Goal: Transaction & Acquisition: Purchase product/service

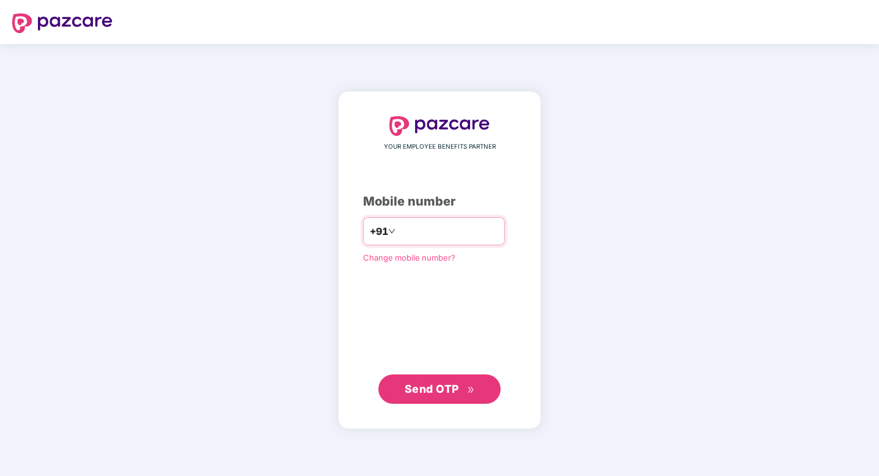
click at [414, 236] on input "number" at bounding box center [448, 231] width 100 height 20
type input "**********"
click at [447, 381] on span "Send OTP" at bounding box center [440, 388] width 70 height 17
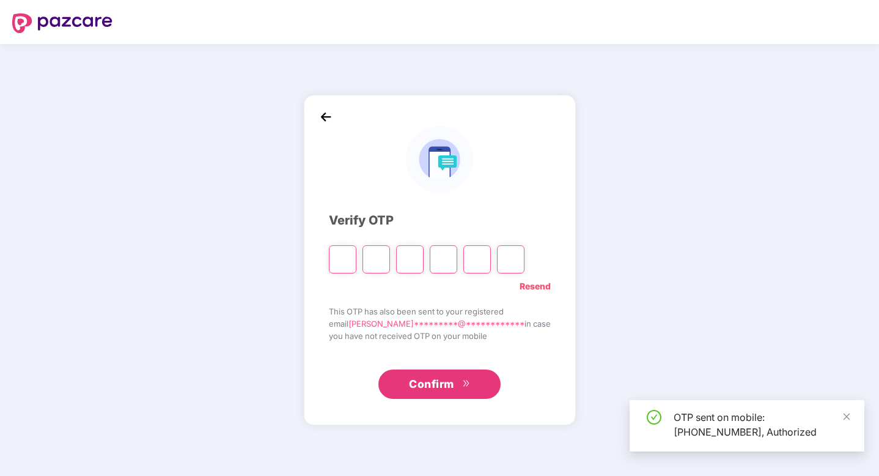
click at [356, 260] on input "Please enter verification code. Digit 1" at bounding box center [343, 259] width 28 height 28
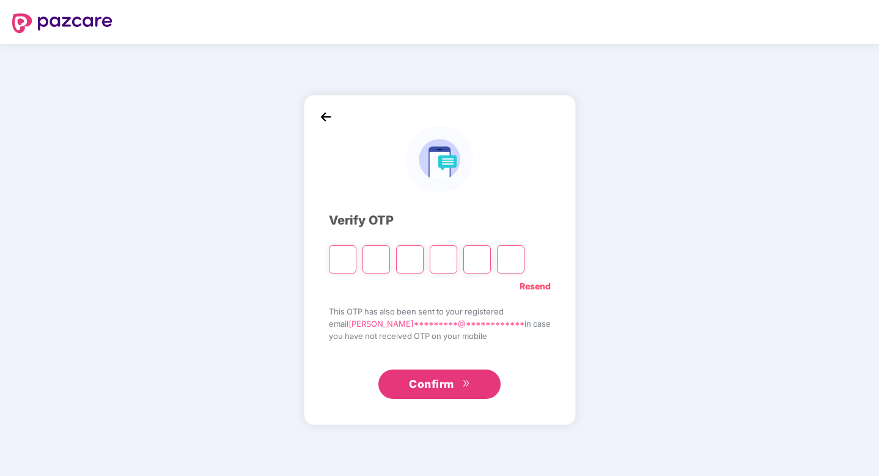
type input "*"
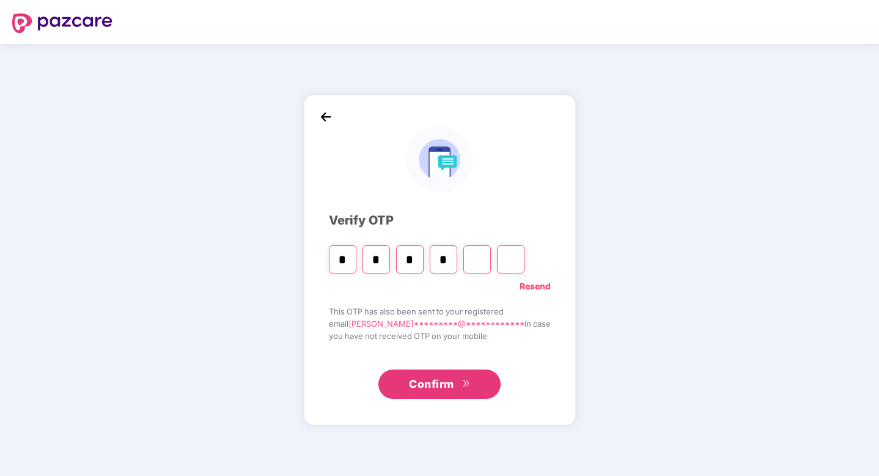
type input "*"
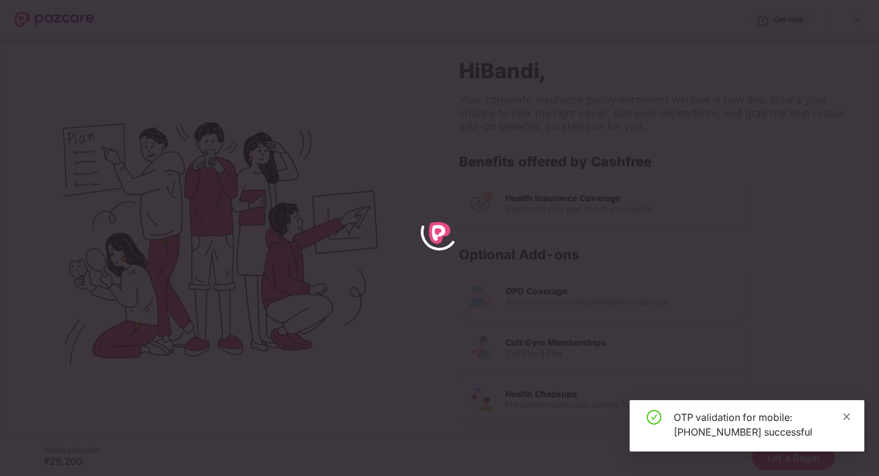
click at [849, 419] on icon "close" at bounding box center [847, 416] width 7 height 7
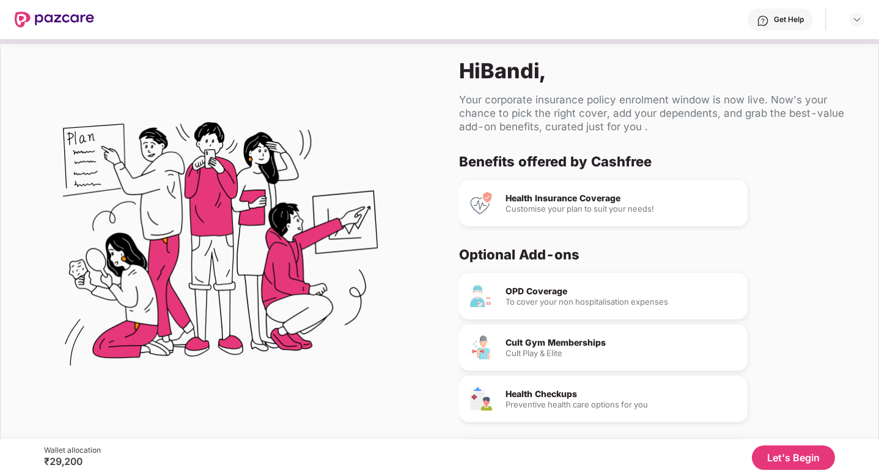
scroll to position [45, 0]
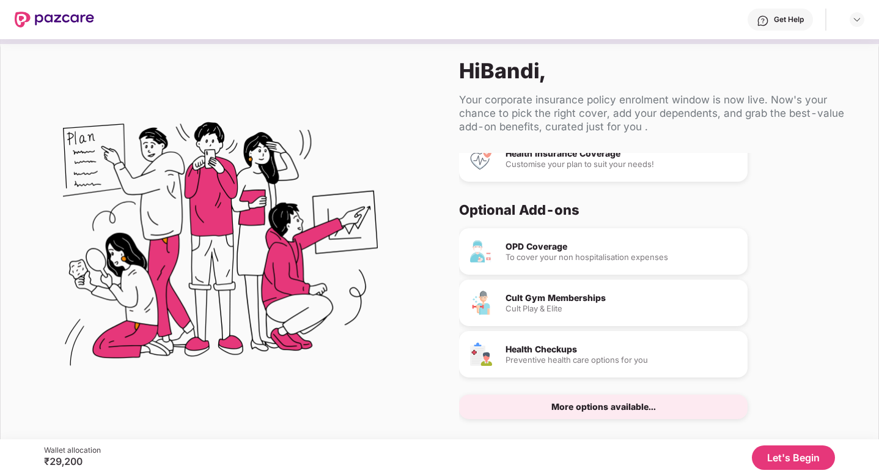
click at [596, 320] on div "Cult Gym Memberships Cult Play & Elite" at bounding box center [603, 302] width 289 height 46
click at [784, 450] on button "Let's Begin" at bounding box center [793, 457] width 83 height 24
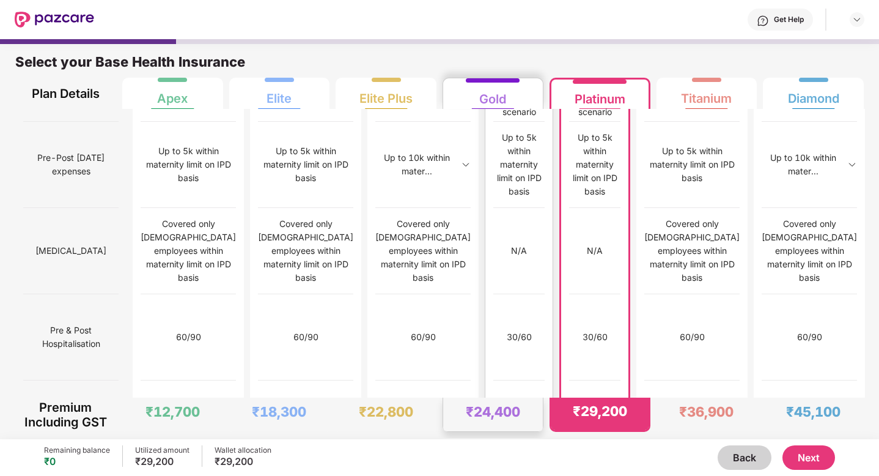
scroll to position [6, 0]
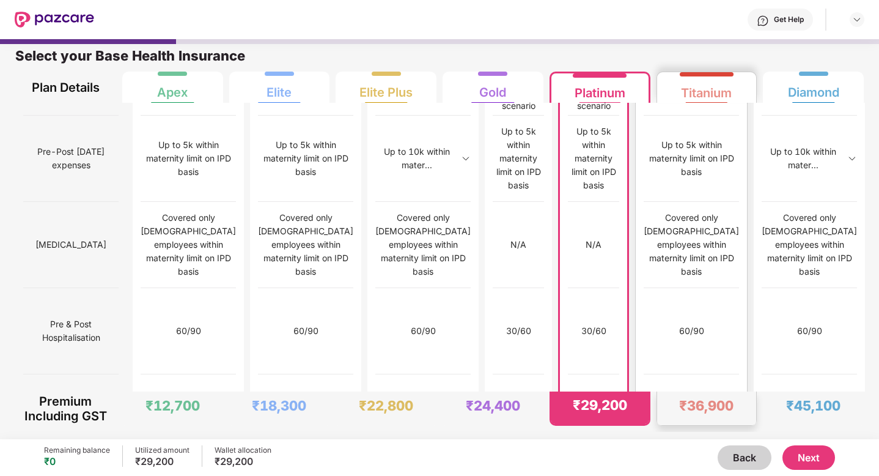
click at [701, 399] on div "₹36,900" at bounding box center [706, 405] width 54 height 17
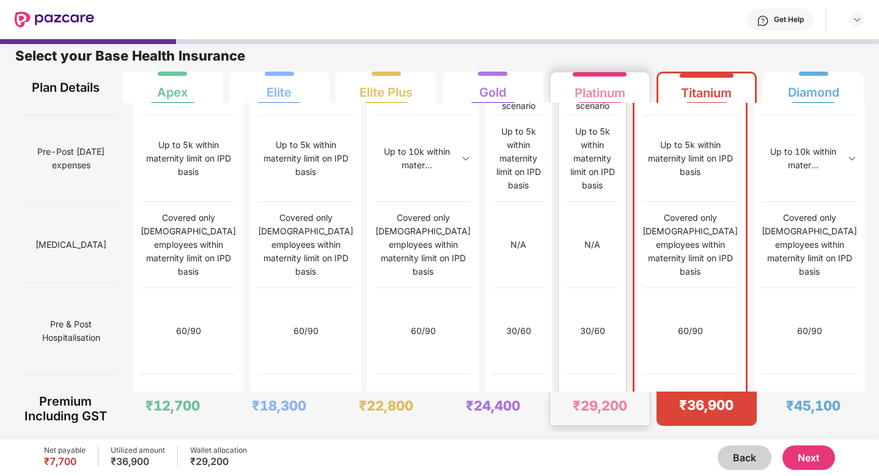
click at [620, 393] on div "₹29,200" at bounding box center [600, 408] width 100 height 34
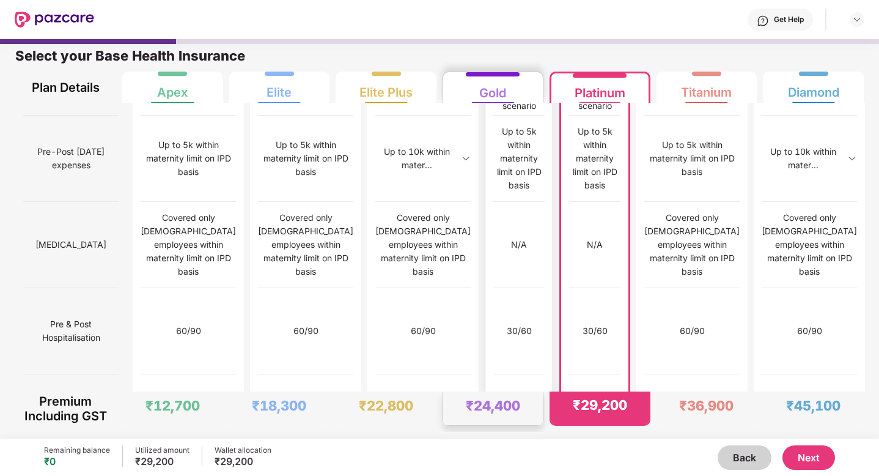
click at [523, 393] on div "₹24,400" at bounding box center [493, 408] width 100 height 34
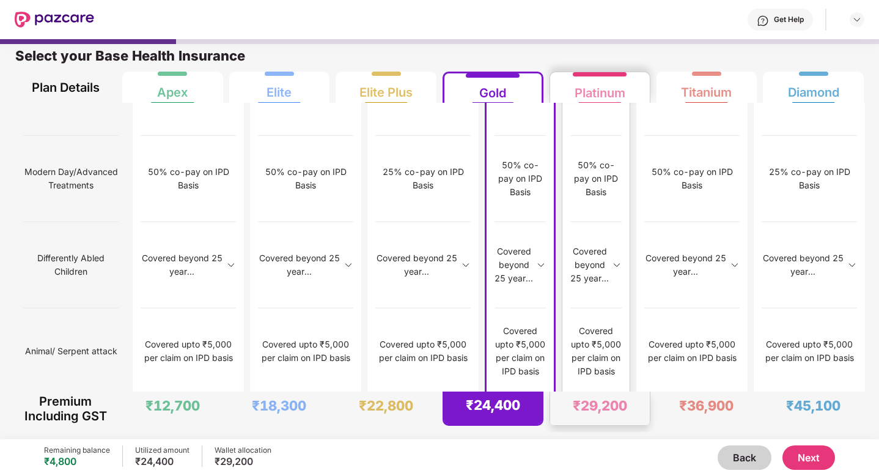
scroll to position [1530, 0]
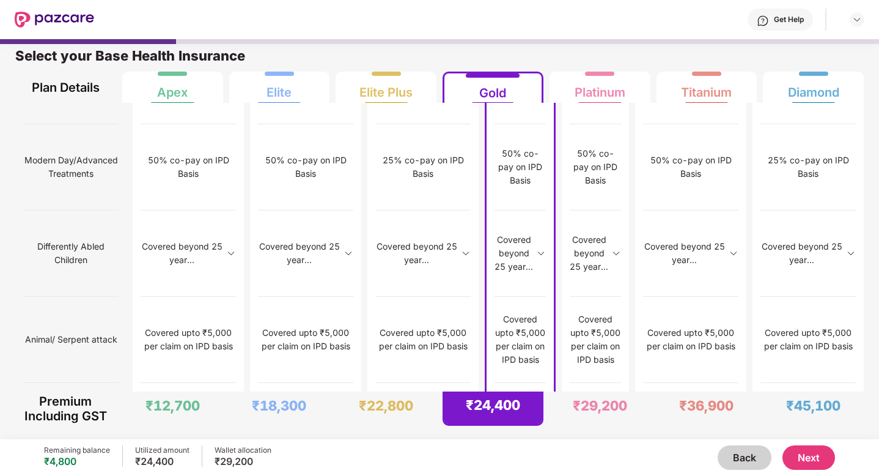
drag, startPoint x: 95, startPoint y: 287, endPoint x: 21, endPoint y: 268, distance: 76.9
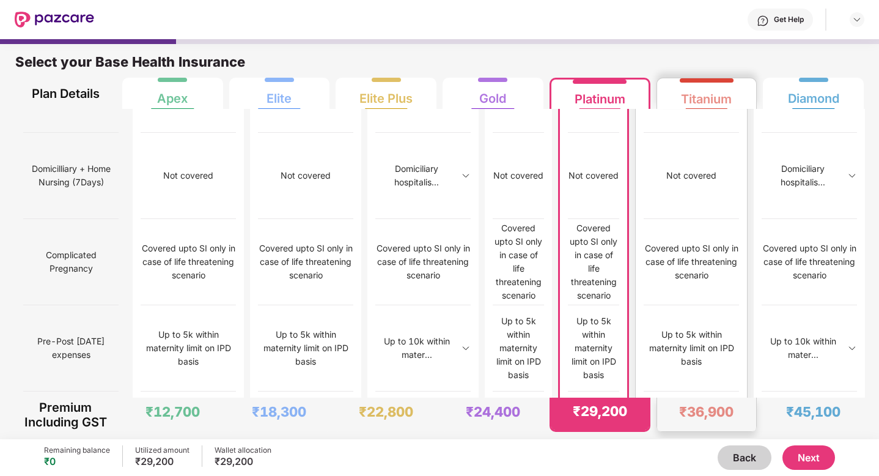
scroll to position [1194, 0]
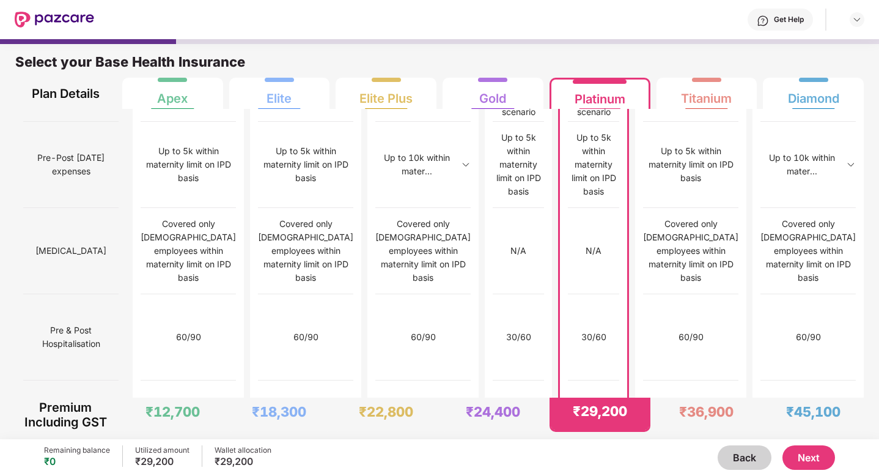
click at [807, 455] on button "Next" at bounding box center [808, 457] width 53 height 24
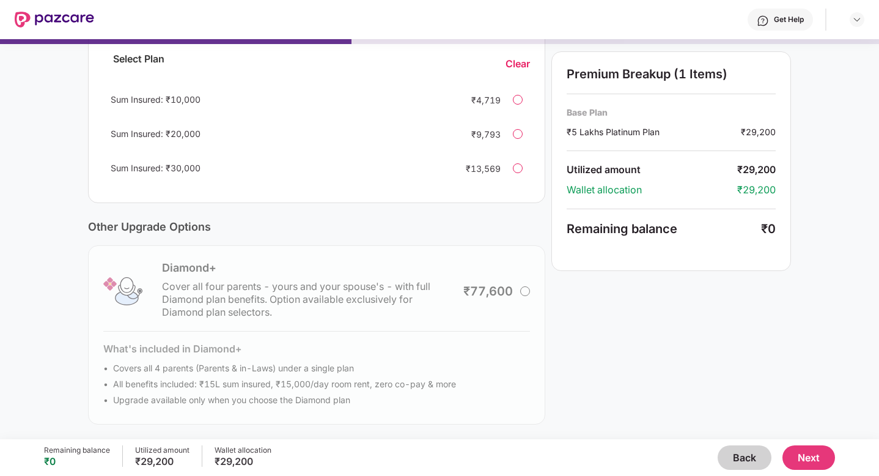
scroll to position [0, 0]
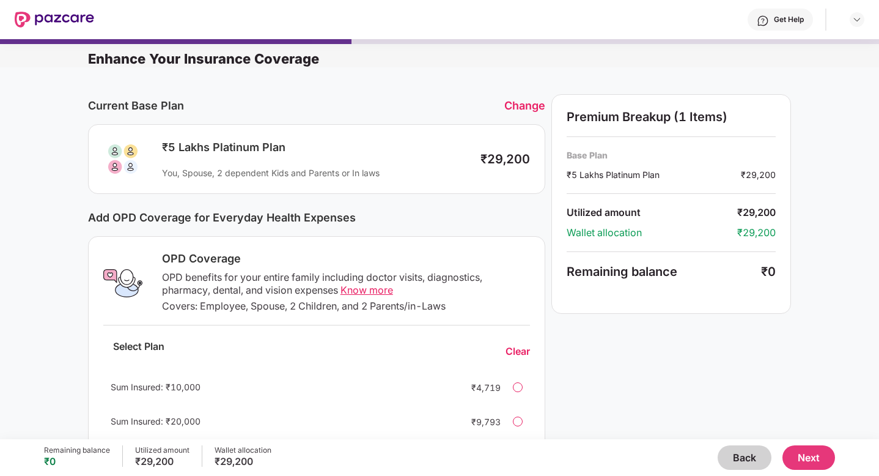
drag, startPoint x: 465, startPoint y: 321, endPoint x: 470, endPoint y: 315, distance: 7.8
click at [465, 321] on div "OPD Coverage OPD benefits for your entire family including doctor visits, diagn…" at bounding box center [316, 363] width 457 height 254
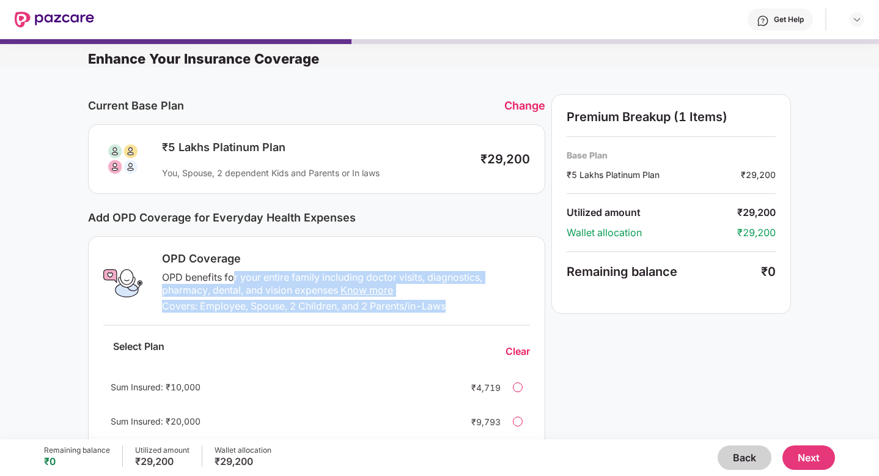
drag, startPoint x: 470, startPoint y: 315, endPoint x: 227, endPoint y: 260, distance: 249.4
click at [227, 263] on div "OPD Coverage OPD benefits for your entire family including doctor visits, diagn…" at bounding box center [316, 363] width 457 height 254
click at [296, 372] on div "Sum Insured: ₹10,000 ₹4,719" at bounding box center [316, 386] width 427 height 29
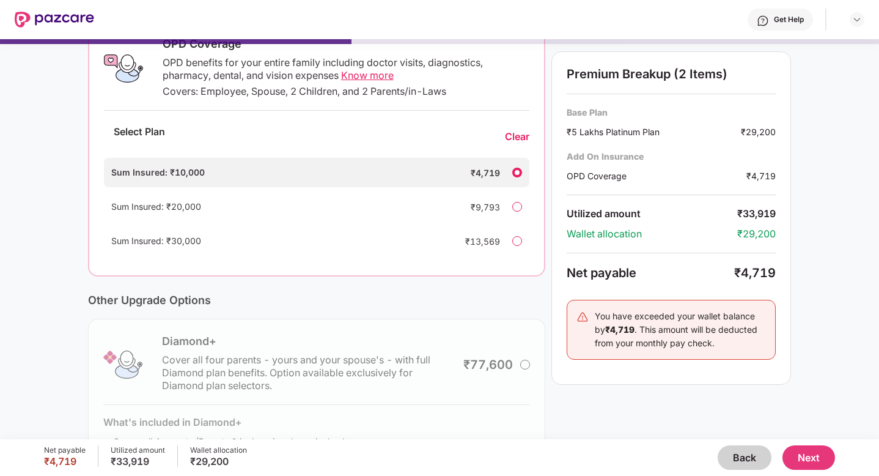
scroll to position [216, 0]
click at [515, 138] on div "Clear" at bounding box center [517, 135] width 24 height 13
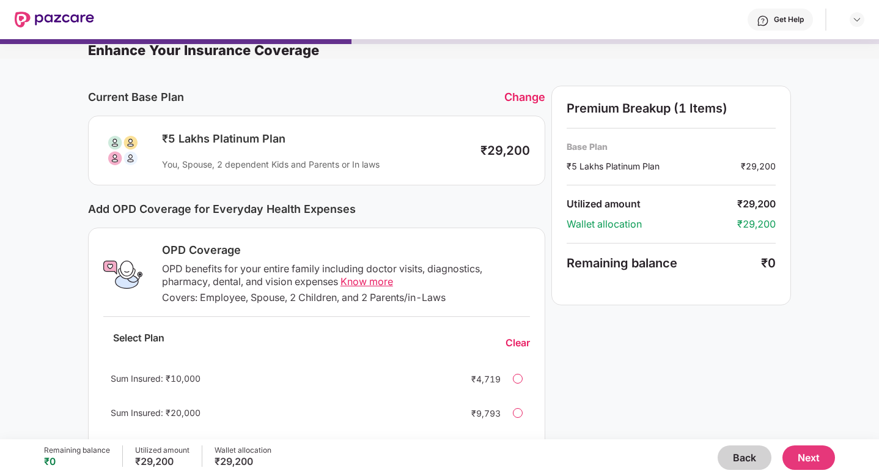
scroll to position [0, 0]
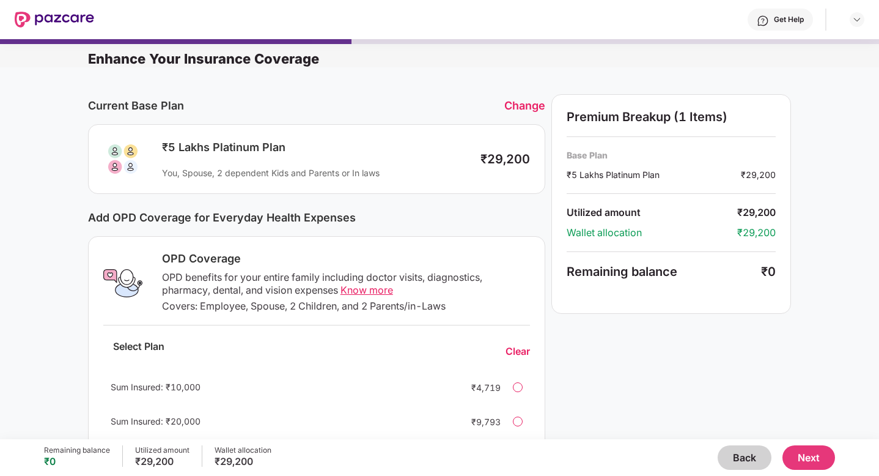
click at [522, 106] on div "Change" at bounding box center [524, 105] width 41 height 13
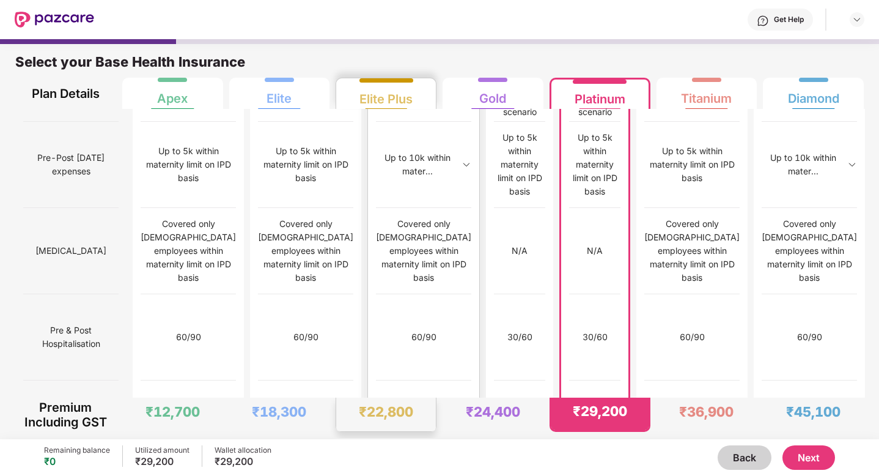
scroll to position [6, 0]
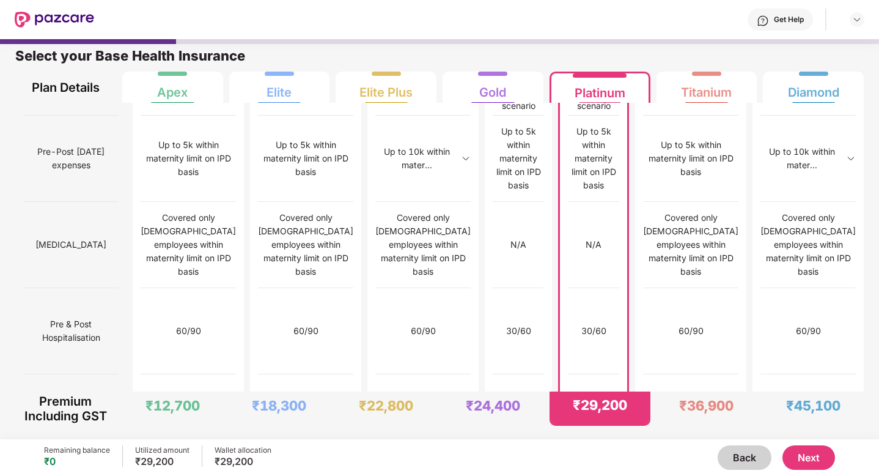
click at [743, 456] on button "Back" at bounding box center [745, 457] width 54 height 24
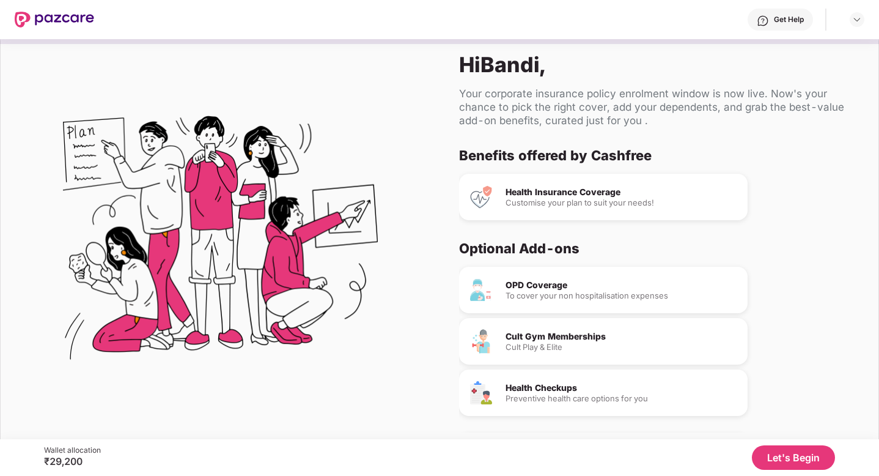
click at [545, 332] on div "Cult Gym Memberships" at bounding box center [622, 336] width 232 height 9
drag, startPoint x: 565, startPoint y: 345, endPoint x: 506, endPoint y: 336, distance: 59.4
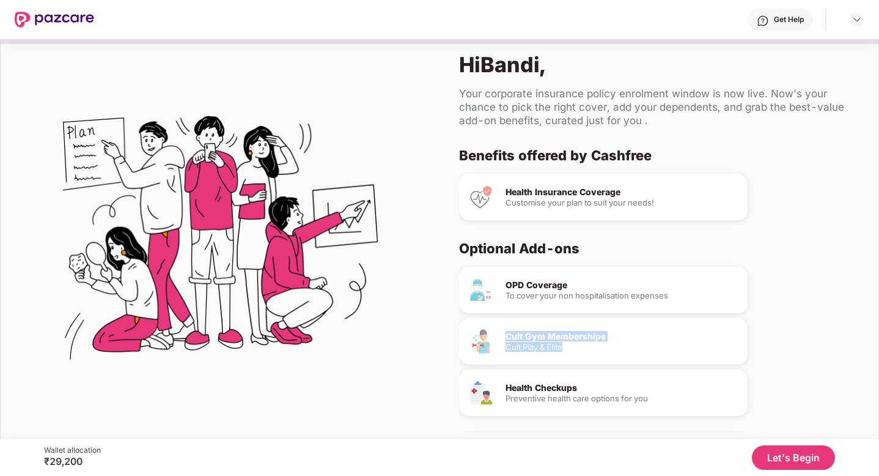
click at [506, 336] on div "Cult Gym Memberships Cult Play & Elite" at bounding box center [622, 341] width 232 height 19
click at [649, 355] on div "Cult Gym Memberships Cult Play & Elite" at bounding box center [603, 341] width 289 height 46
click at [584, 340] on div "Cult Gym Memberships" at bounding box center [622, 336] width 232 height 9
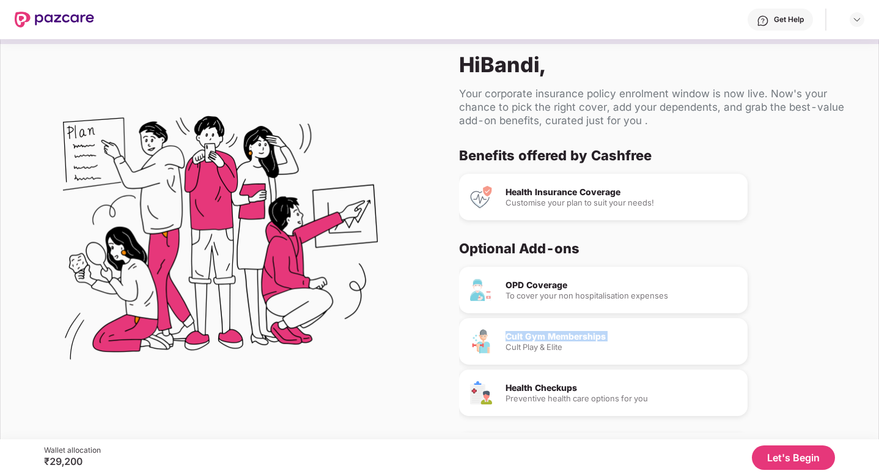
click at [784, 458] on button "Let's Begin" at bounding box center [793, 457] width 83 height 24
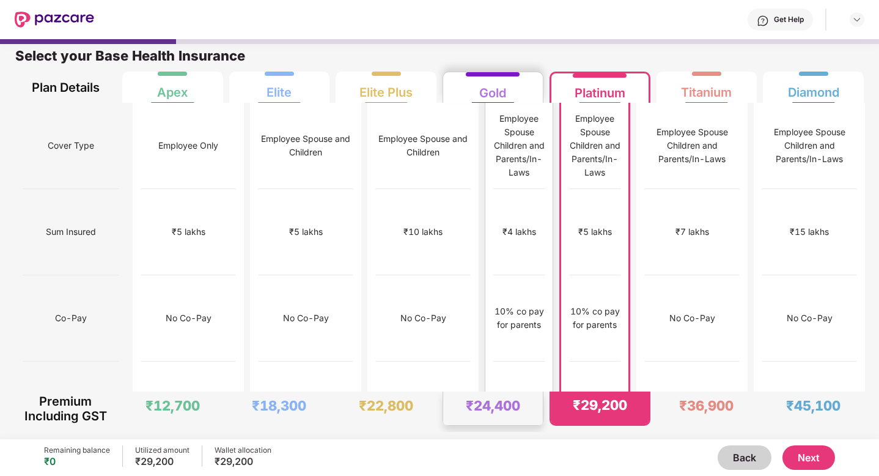
scroll to position [0, 0]
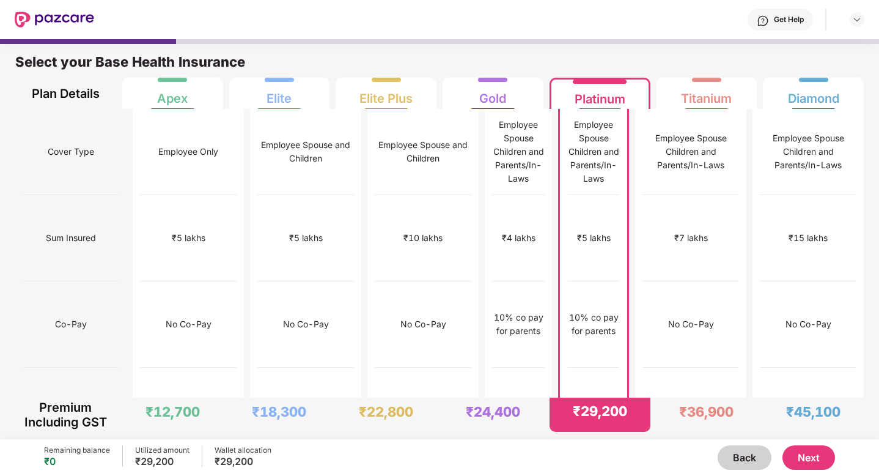
click at [817, 464] on button "Next" at bounding box center [808, 457] width 53 height 24
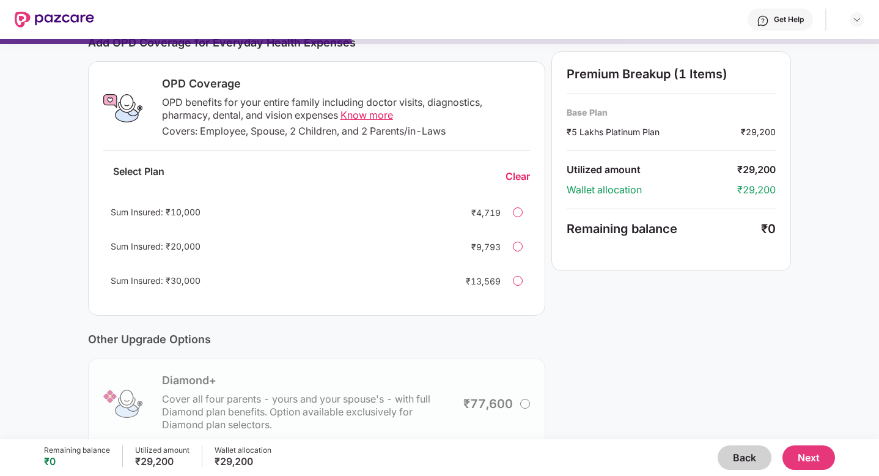
scroll to position [287, 0]
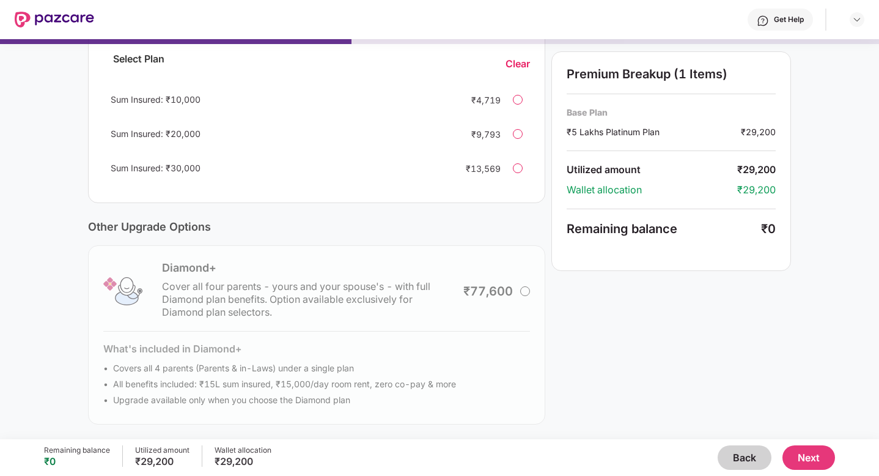
click at [513, 136] on div at bounding box center [518, 134] width 10 height 10
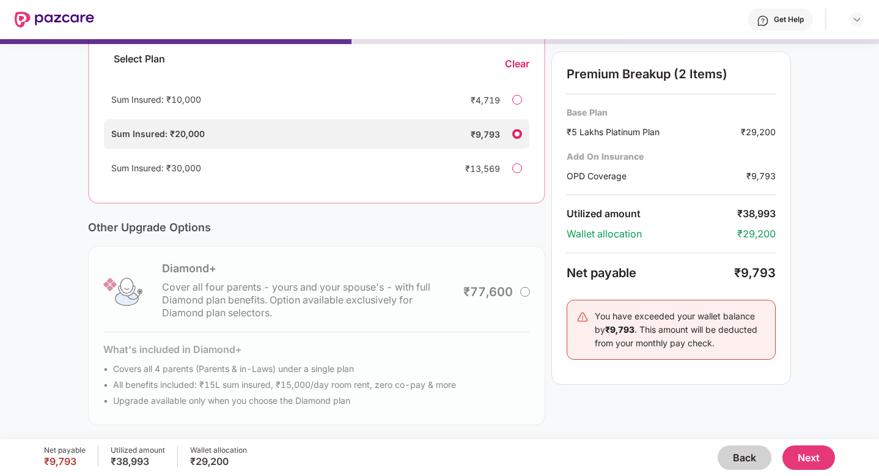
click at [520, 67] on div "Clear" at bounding box center [517, 63] width 24 height 13
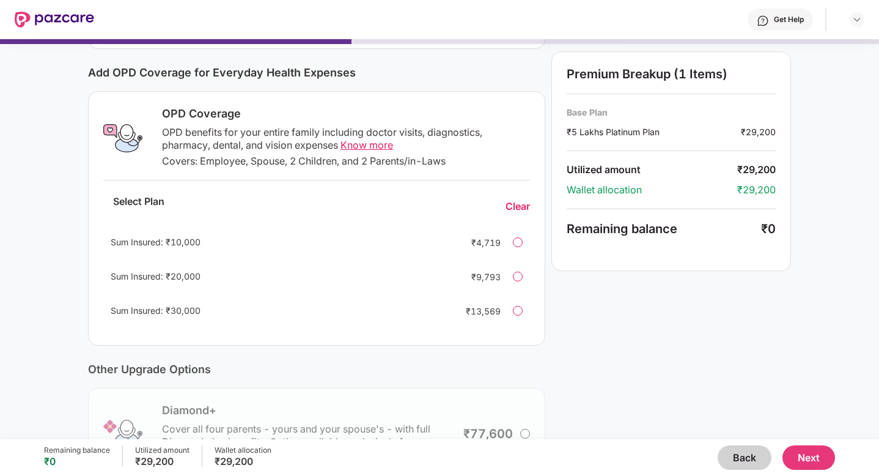
scroll to position [143, 0]
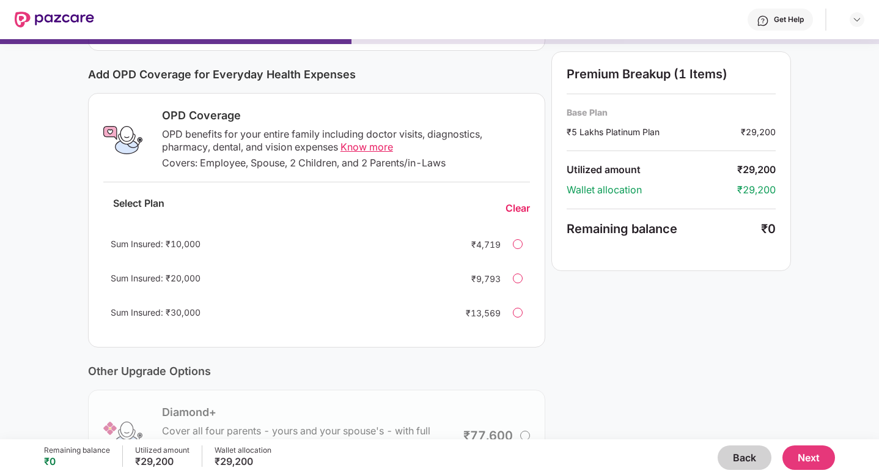
click at [517, 246] on div at bounding box center [518, 244] width 10 height 10
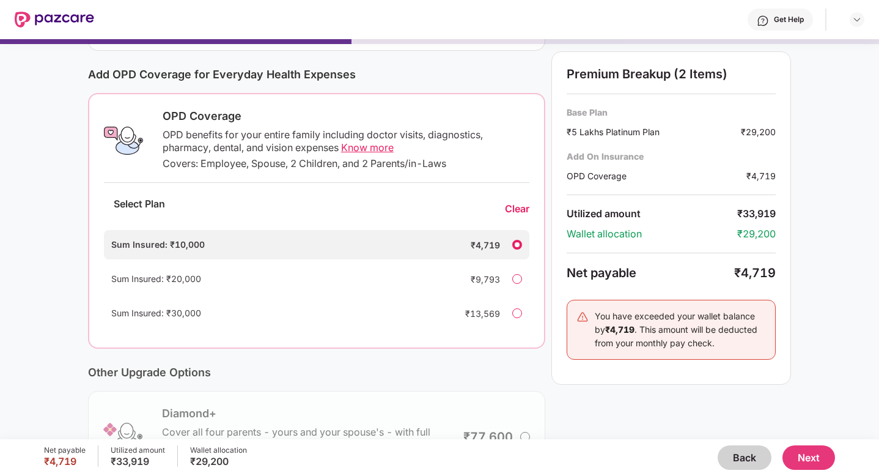
click at [513, 209] on div "Clear" at bounding box center [517, 208] width 24 height 13
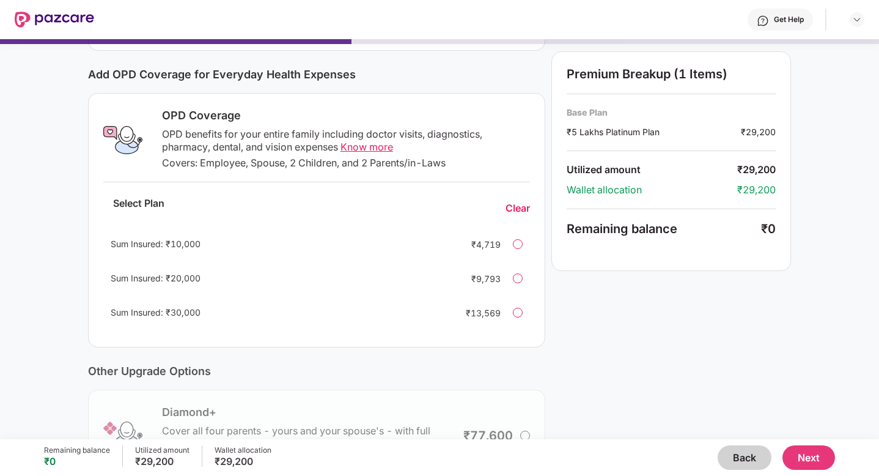
click at [519, 238] on div "Sum Insured: ₹10,000 ₹4,719" at bounding box center [316, 243] width 427 height 29
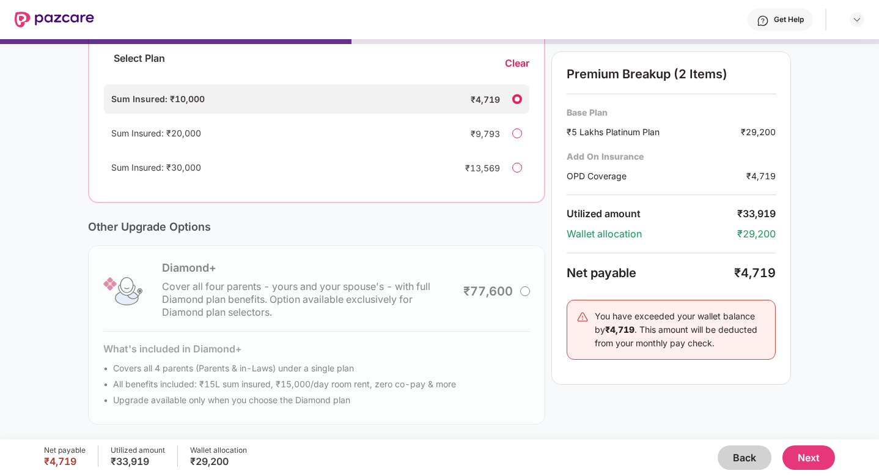
scroll to position [0, 0]
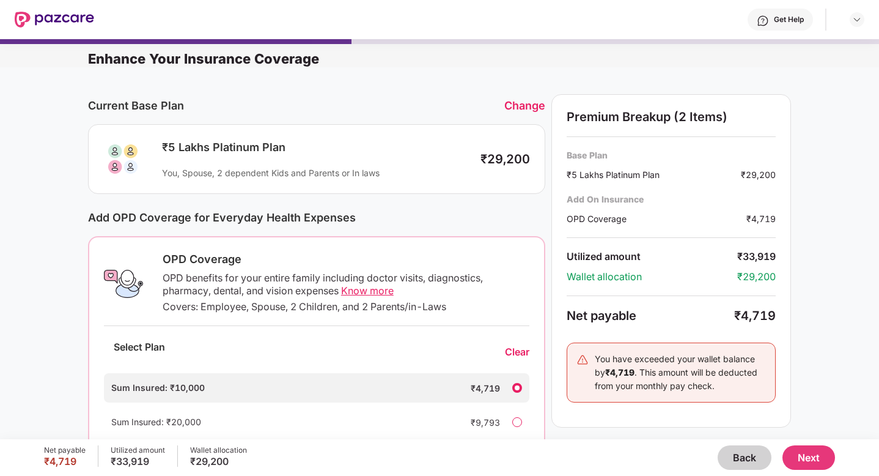
click at [799, 456] on button "Next" at bounding box center [808, 457] width 53 height 24
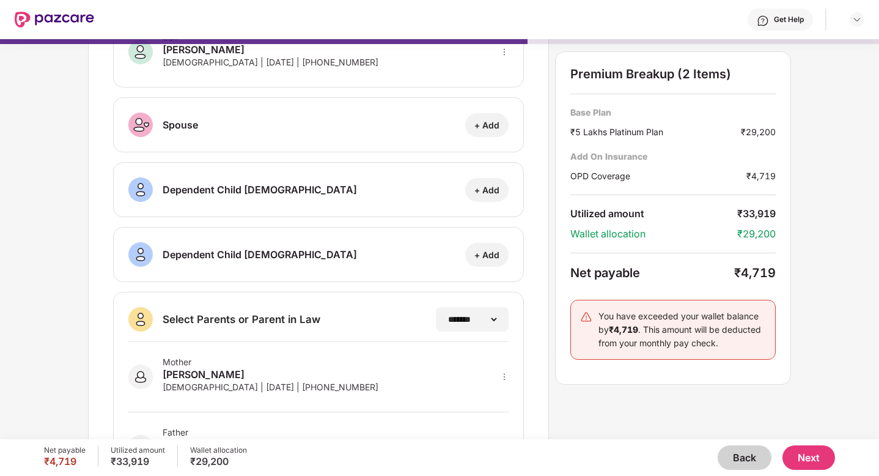
scroll to position [160, 0]
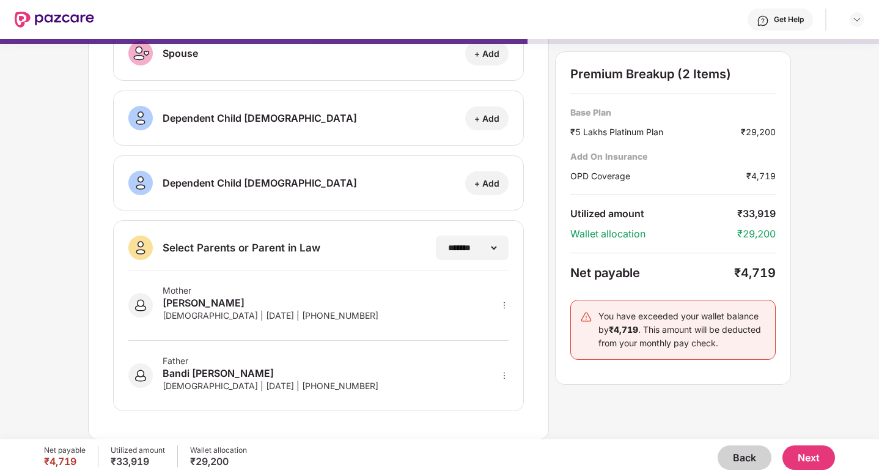
click at [809, 457] on button "Next" at bounding box center [808, 457] width 53 height 24
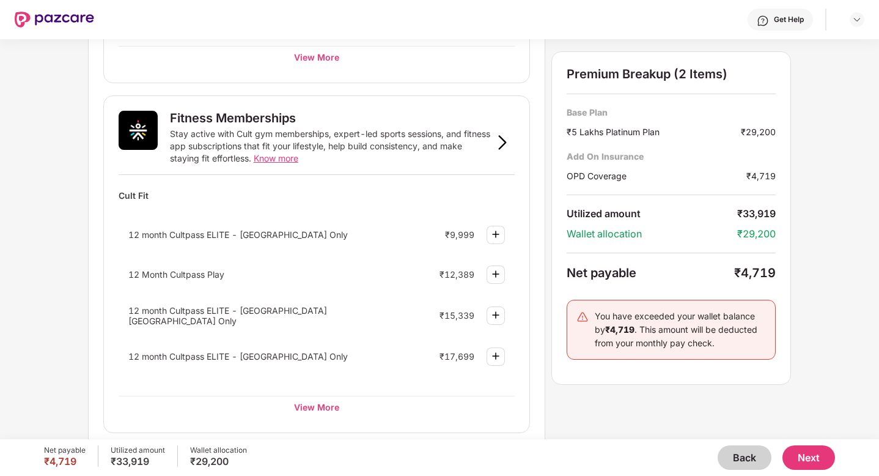
scroll to position [409, 0]
click at [501, 234] on img at bounding box center [495, 232] width 15 height 15
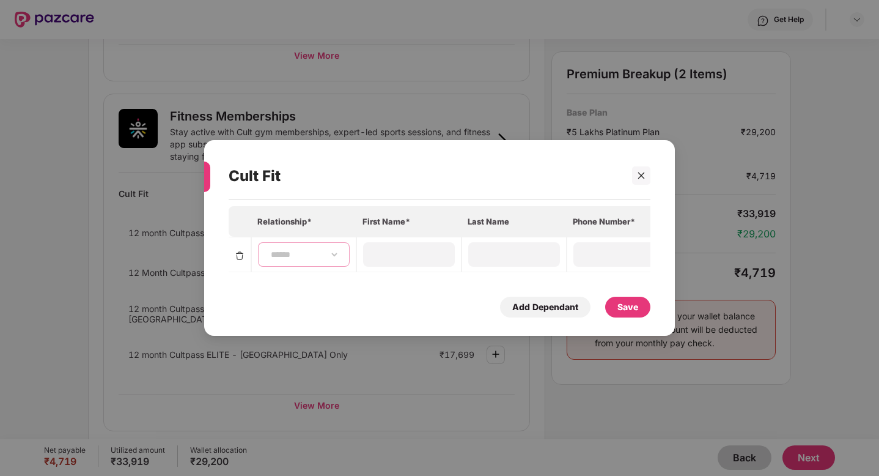
click at [303, 259] on select "**********" at bounding box center [303, 254] width 71 height 10
select select "****"
type input "*****"
type input "*******"
type input "**********"
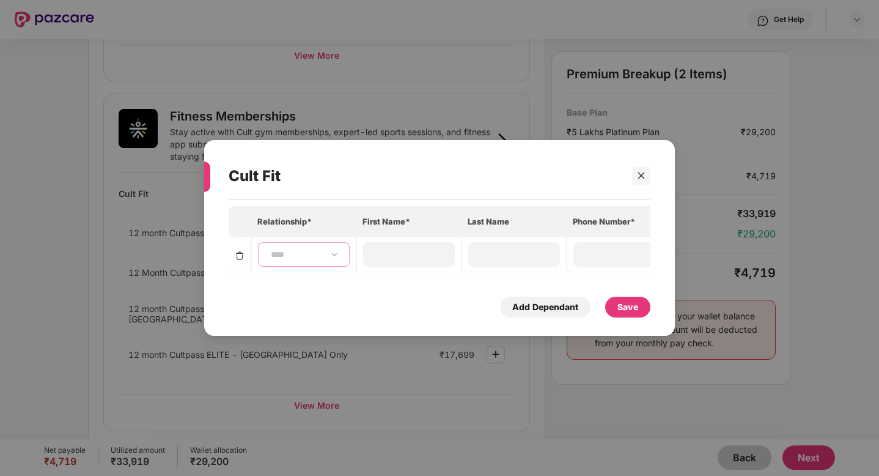
type input "**********"
click at [622, 312] on div "Save" at bounding box center [627, 306] width 21 height 13
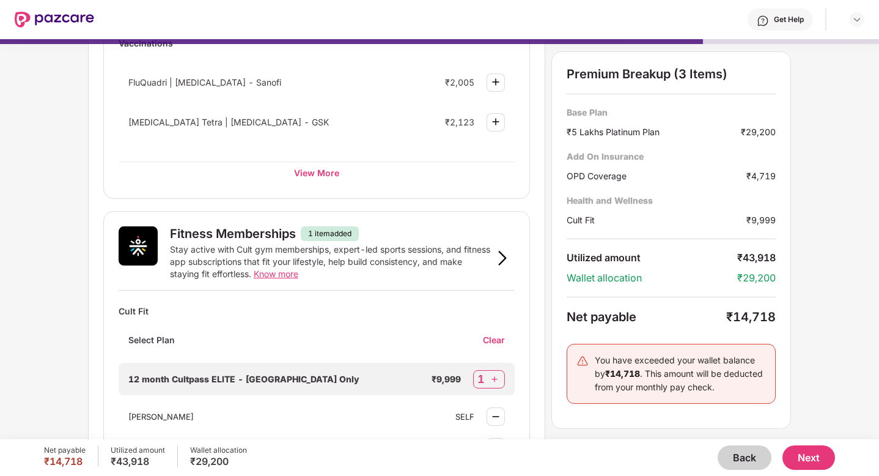
scroll to position [284, 0]
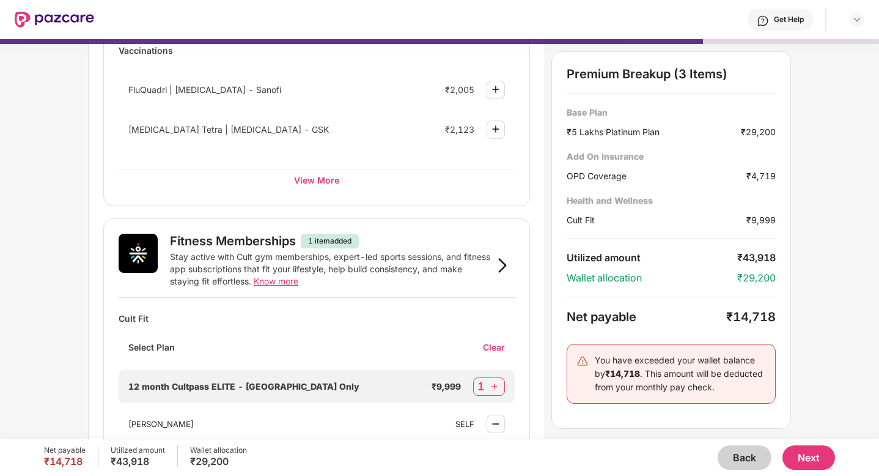
click at [496, 351] on div "Clear" at bounding box center [499, 347] width 32 height 12
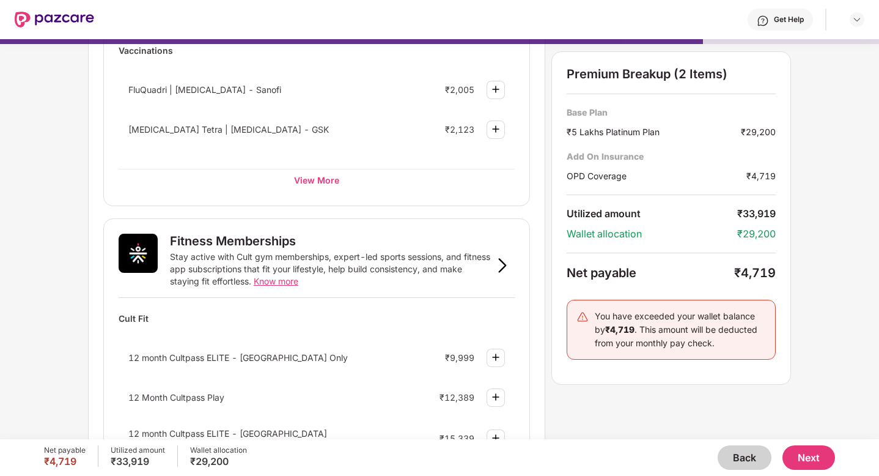
click at [492, 362] on img at bounding box center [495, 357] width 15 height 15
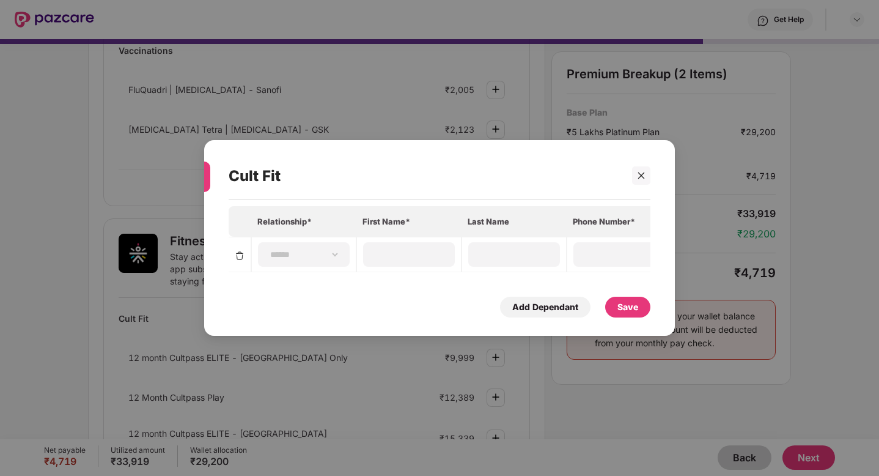
click at [318, 270] on td "**********" at bounding box center [303, 254] width 105 height 35
click at [319, 252] on select "**********" at bounding box center [303, 254] width 71 height 10
select select "****"
type input "*****"
type input "*******"
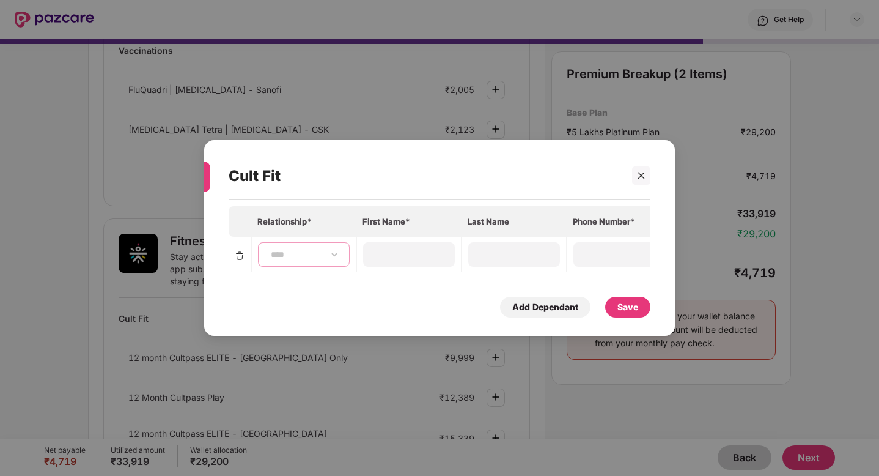
type input "**********"
click at [628, 303] on div "Save" at bounding box center [627, 306] width 21 height 13
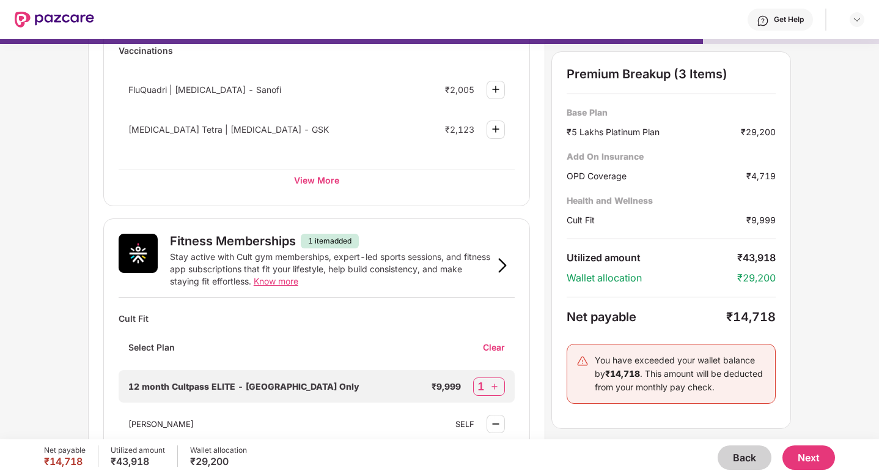
click at [808, 455] on button "Next" at bounding box center [808, 457] width 53 height 24
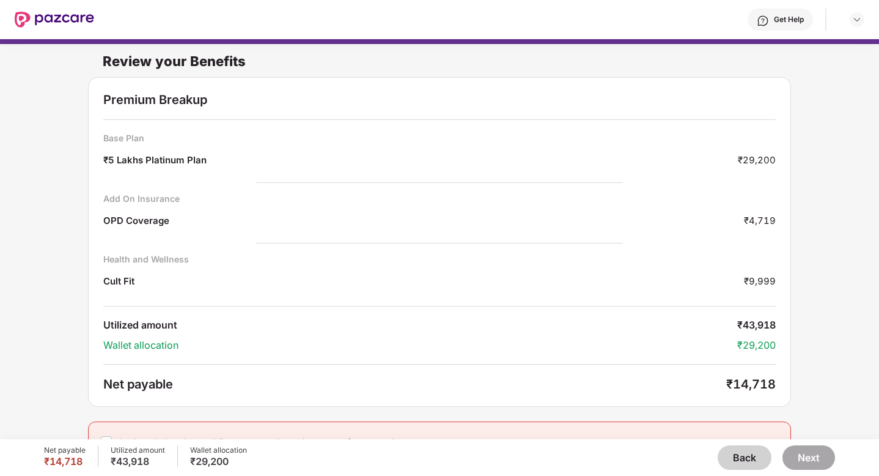
scroll to position [22, 0]
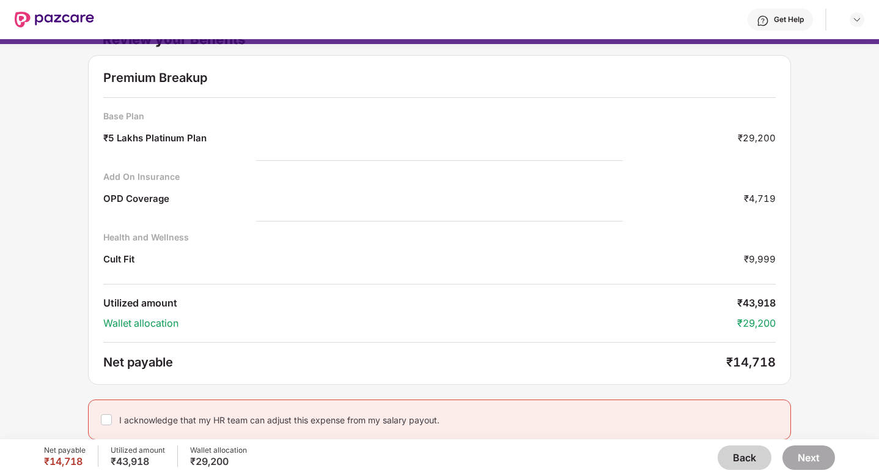
click at [256, 414] on div "I acknowledge that my HR team can adjust this expense from my salary payout." at bounding box center [279, 420] width 320 height 12
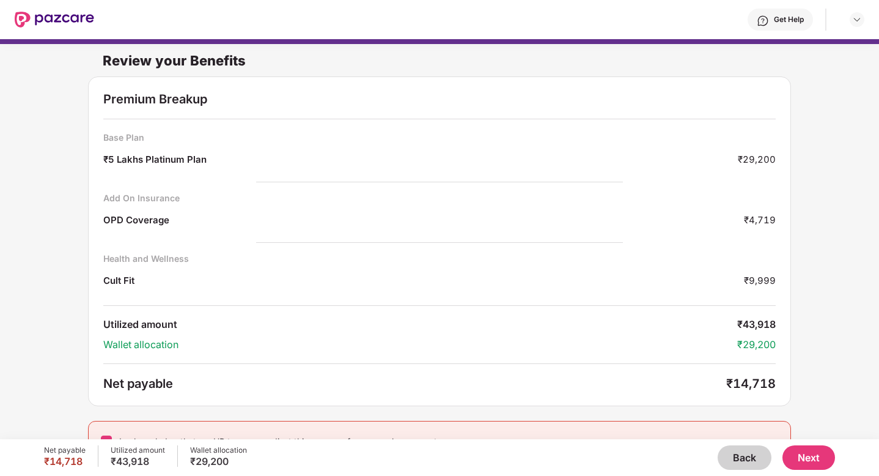
scroll to position [0, 0]
click at [798, 460] on button "Next" at bounding box center [808, 457] width 53 height 24
